Goal: Transaction & Acquisition: Purchase product/service

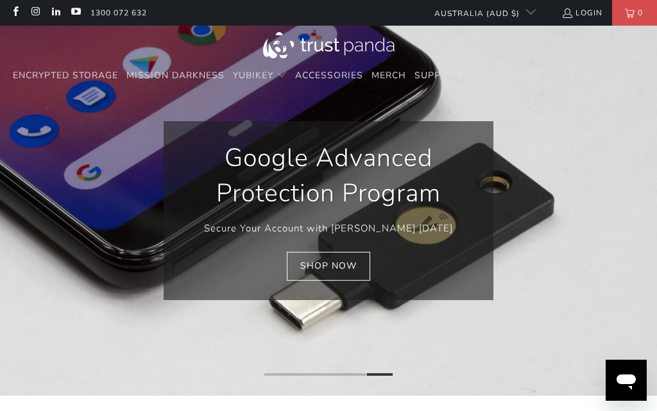
scroll to position [0, 280]
click at [354, 266] on link "Shop Now" at bounding box center [328, 266] width 83 height 29
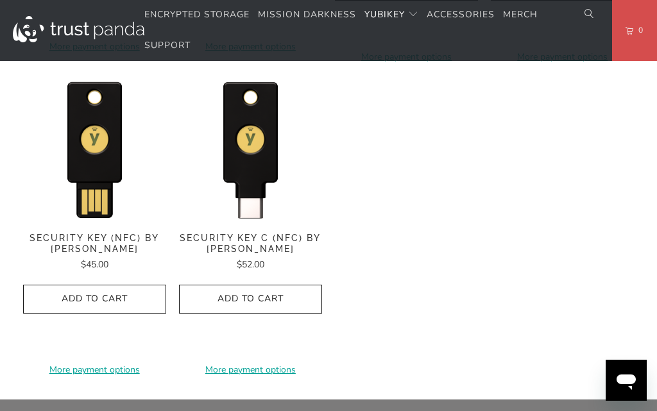
scroll to position [1281, 0]
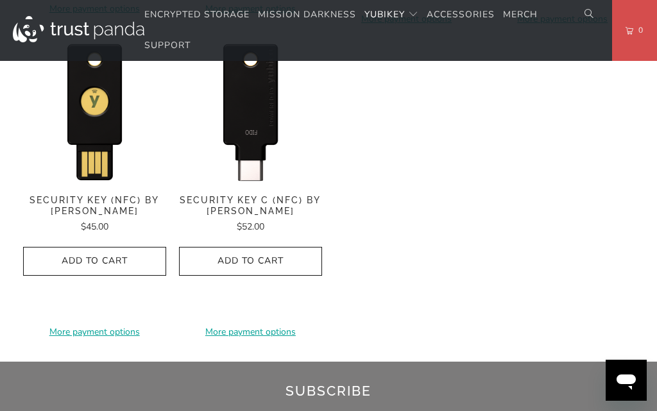
click at [284, 171] on img at bounding box center [250, 110] width 143 height 143
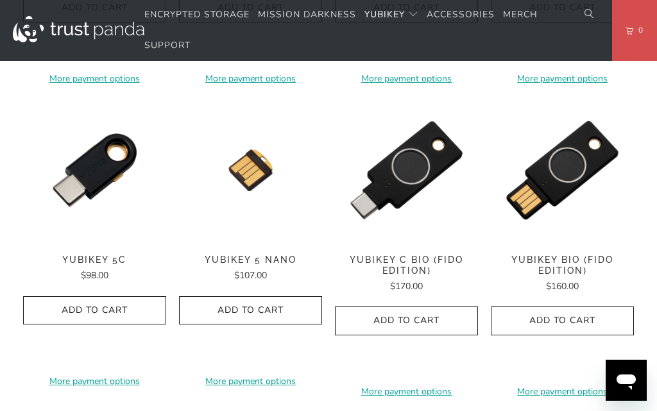
scroll to position [895, 0]
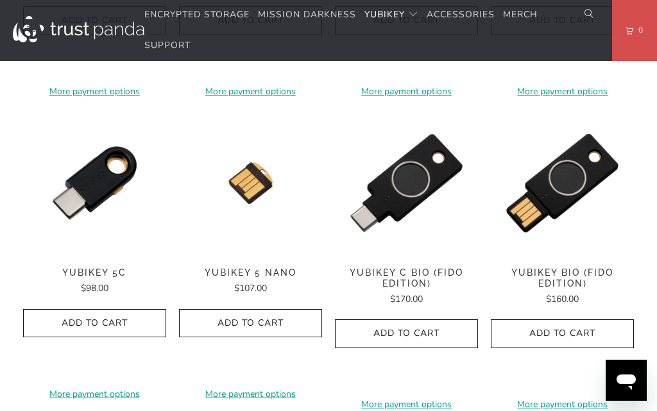
click at [420, 275] on span "YubiKey C Bio (FIDO Edition)" at bounding box center [406, 279] width 143 height 22
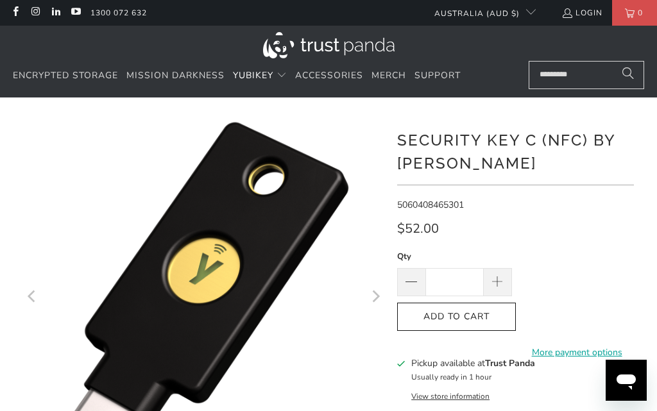
click at [380, 296] on icon "Next" at bounding box center [375, 297] width 12 height 217
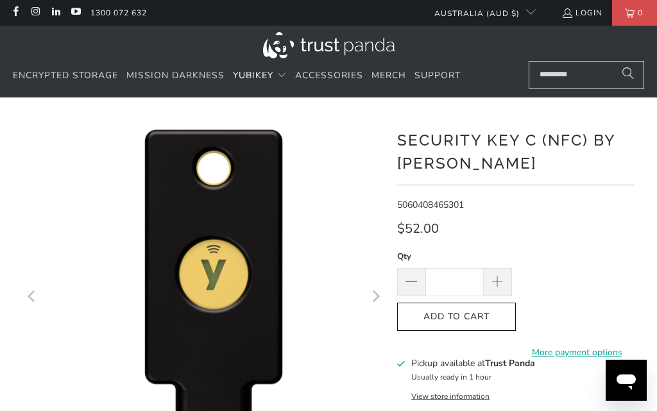
click at [375, 296] on icon "Next" at bounding box center [375, 297] width 12 height 217
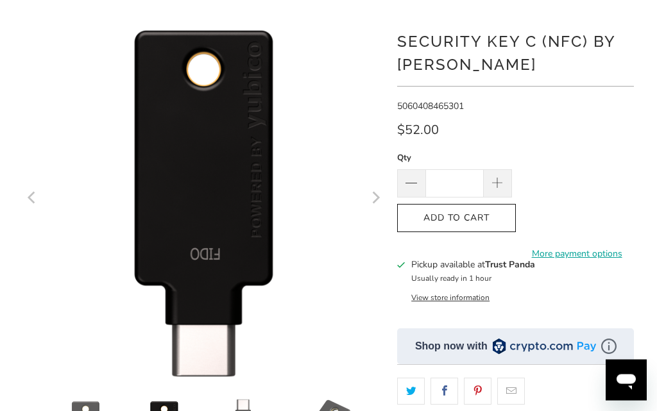
scroll to position [108, 0]
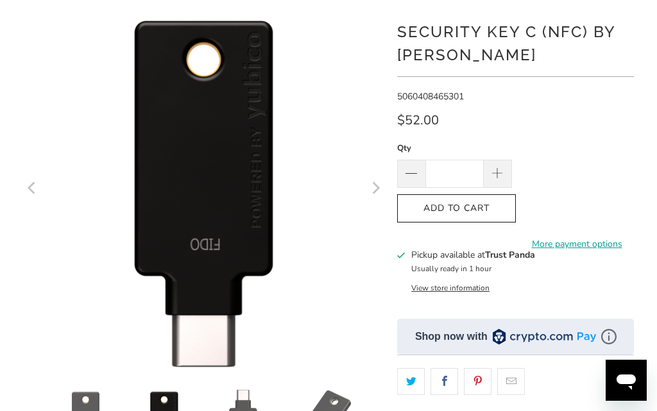
click at [375, 192] on icon "Next" at bounding box center [376, 189] width 8 height 12
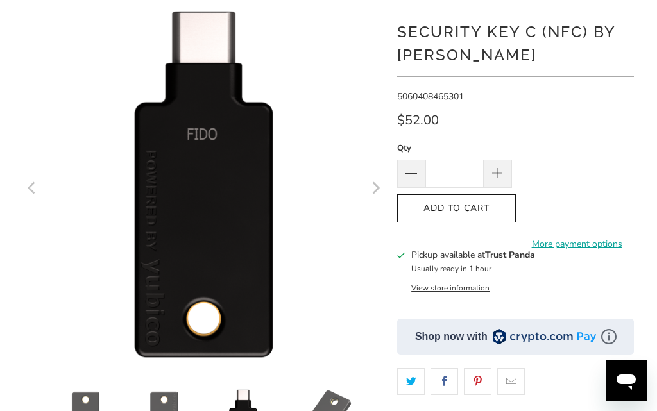
click at [380, 192] on icon "Next" at bounding box center [375, 188] width 12 height 217
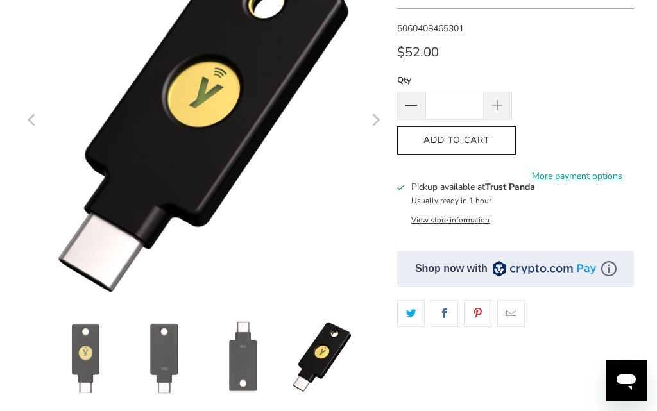
scroll to position [123, 0]
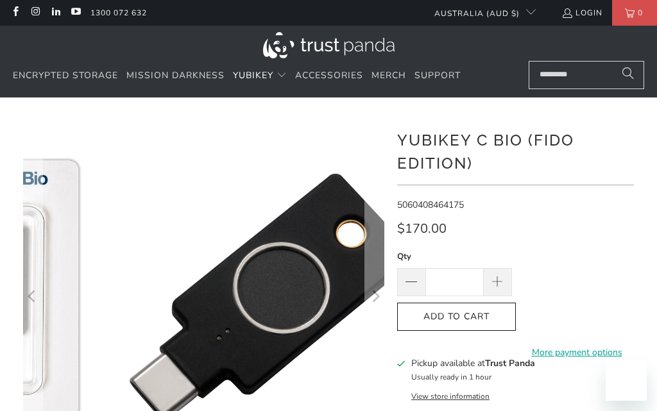
click at [377, 286] on icon "Next" at bounding box center [375, 297] width 12 height 217
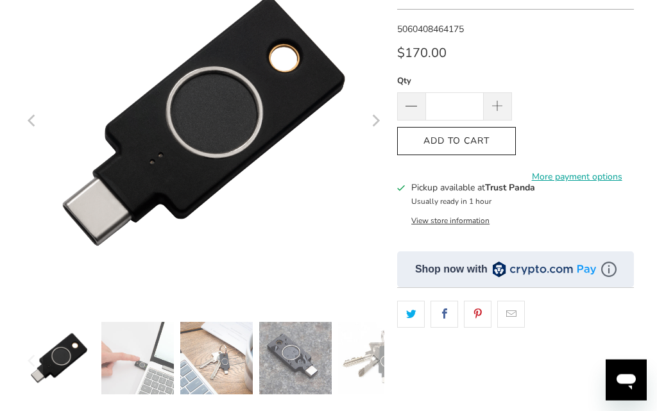
scroll to position [176, 0]
click at [383, 128] on button "Next" at bounding box center [374, 122] width 21 height 362
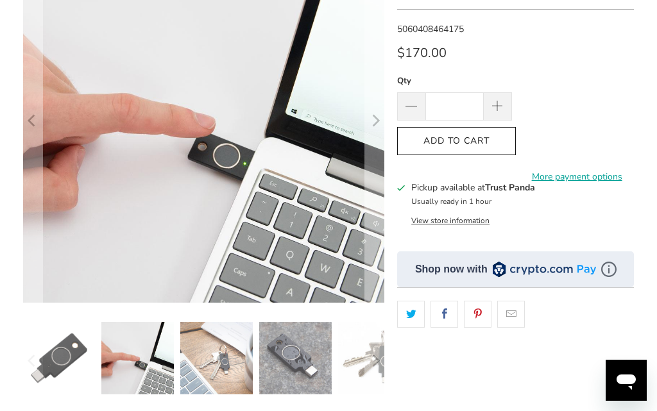
click at [377, 124] on icon "Next" at bounding box center [376, 121] width 8 height 12
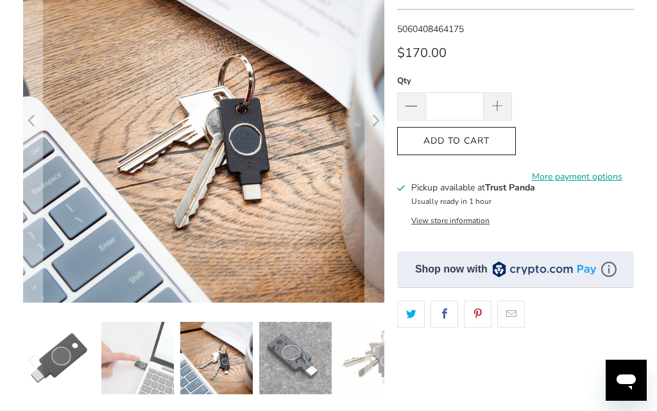
click at [377, 126] on icon "Next" at bounding box center [375, 121] width 12 height 217
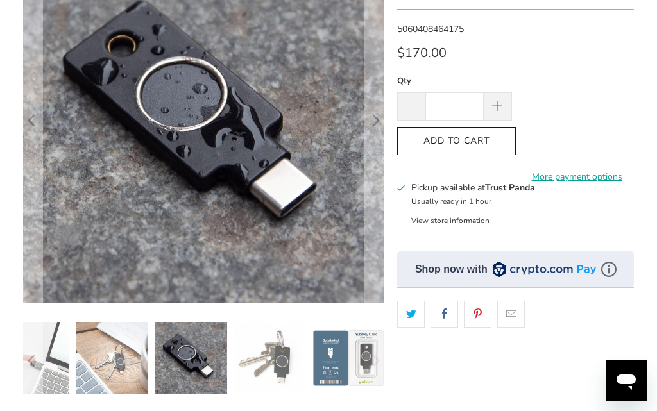
click at [377, 123] on icon "Next" at bounding box center [376, 121] width 8 height 12
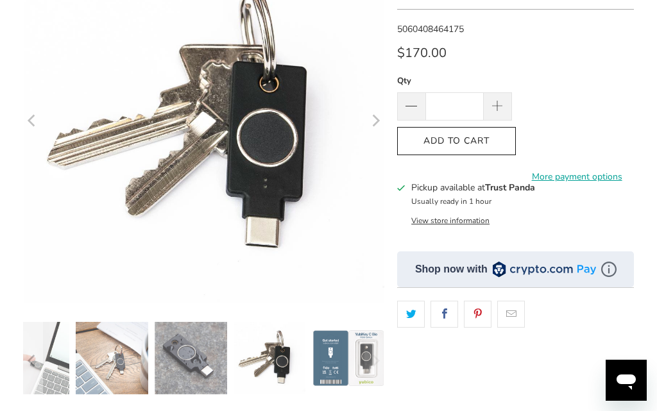
click at [373, 125] on icon "Next" at bounding box center [375, 121] width 12 height 217
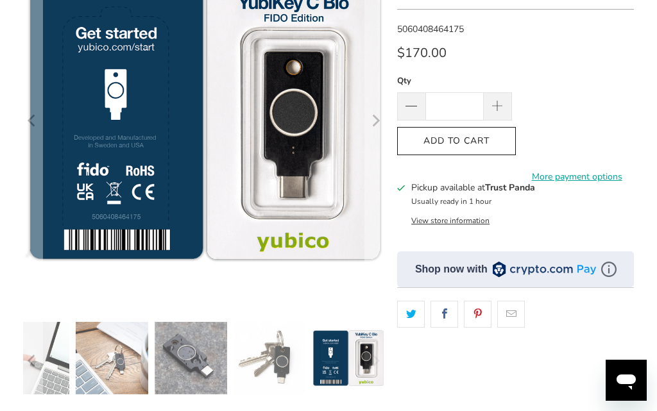
click at [371, 120] on icon "Next" at bounding box center [375, 121] width 12 height 217
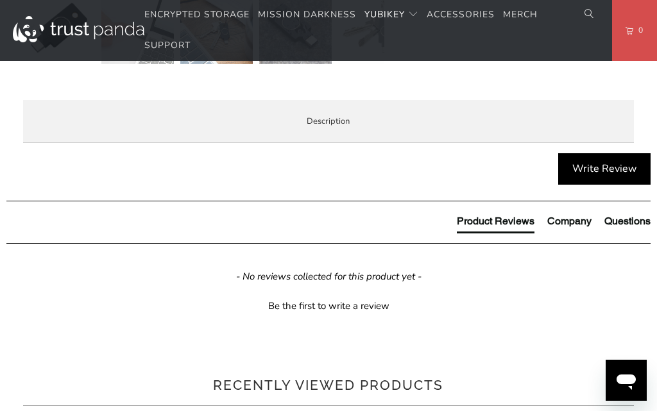
scroll to position [558, 0]
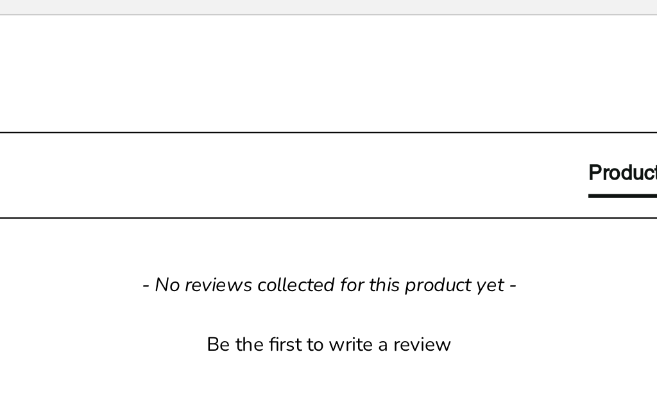
click at [0, 0] on p "The YubiKey Bio C is FIDO and FIDO2 certified. It works with Google Chrome or a…" at bounding box center [0, 0] width 0 height 0
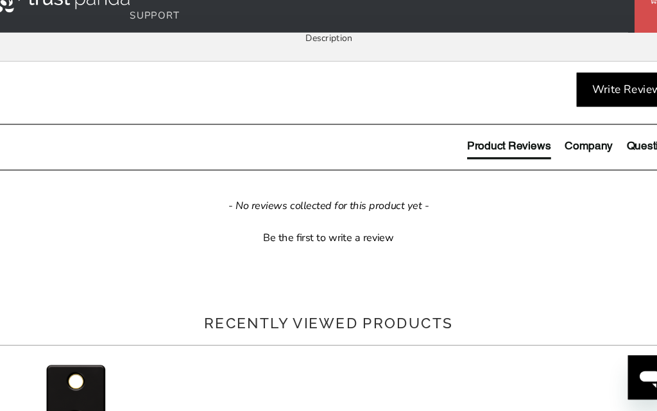
scroll to position [561, 0]
